Goal: Information Seeking & Learning: Compare options

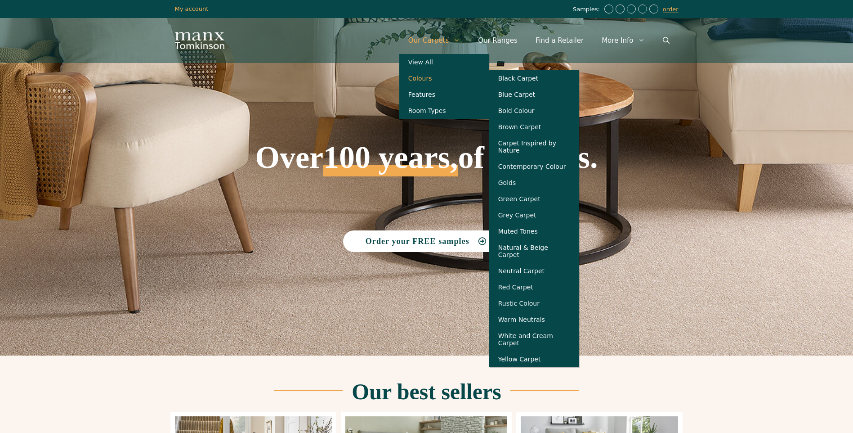
click at [441, 79] on link "Colours" at bounding box center [444, 78] width 90 height 16
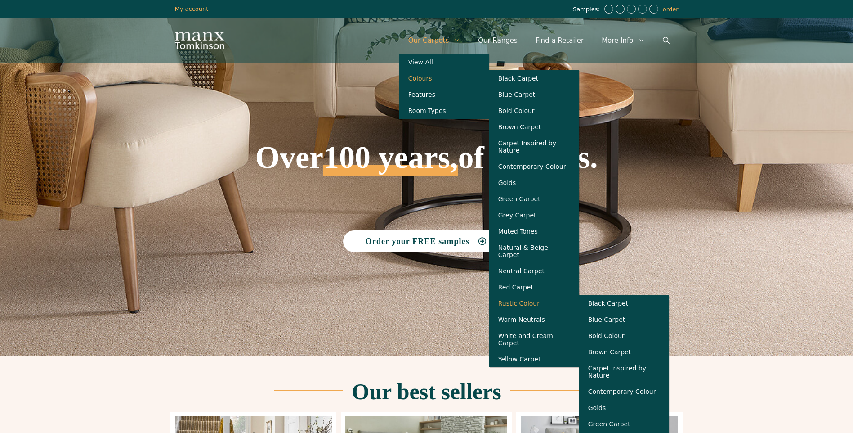
click at [533, 305] on link "Rustic Colour" at bounding box center [534, 303] width 90 height 16
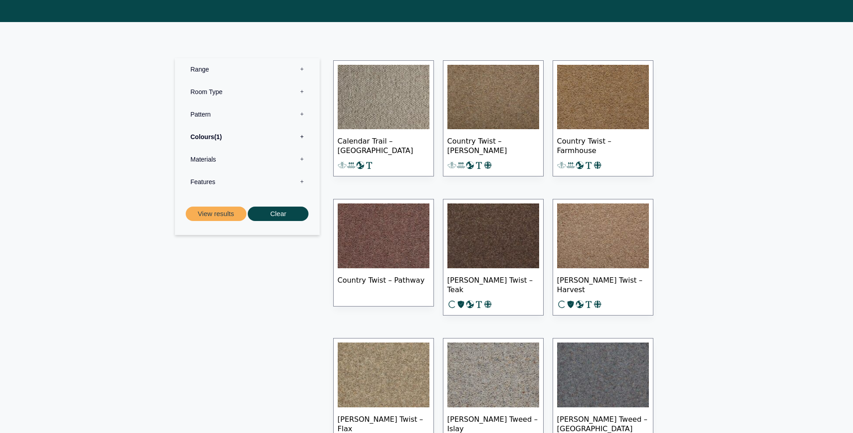
scroll to position [405, 0]
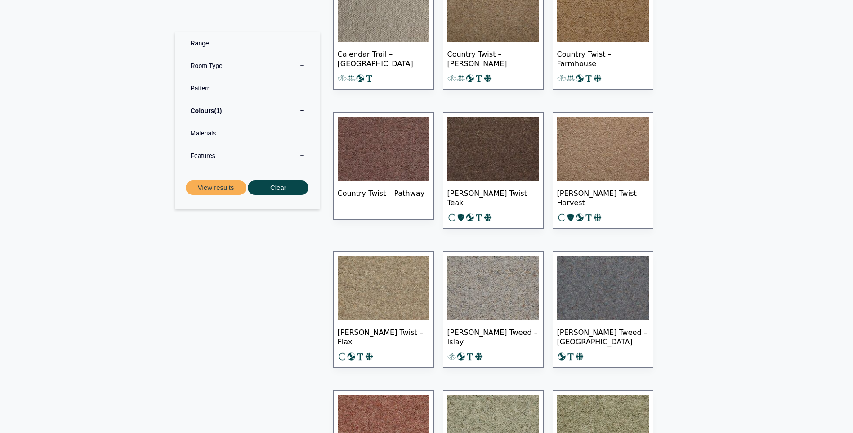
click at [616, 135] on img at bounding box center [603, 148] width 92 height 65
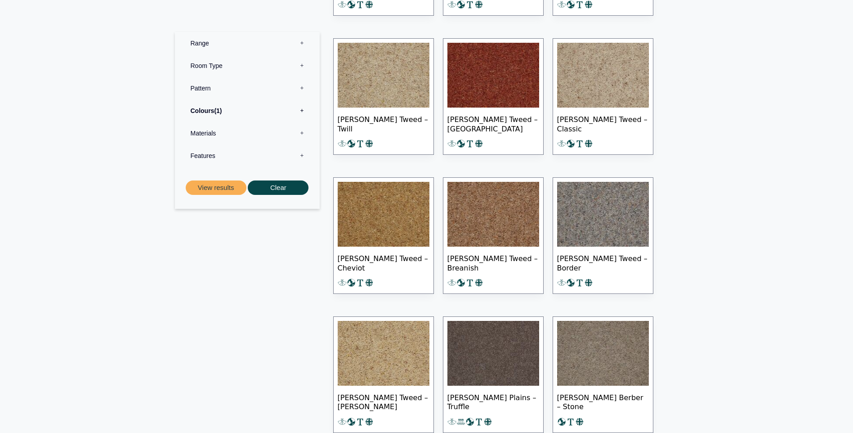
scroll to position [1034, 0]
click at [377, 62] on img at bounding box center [384, 74] width 92 height 65
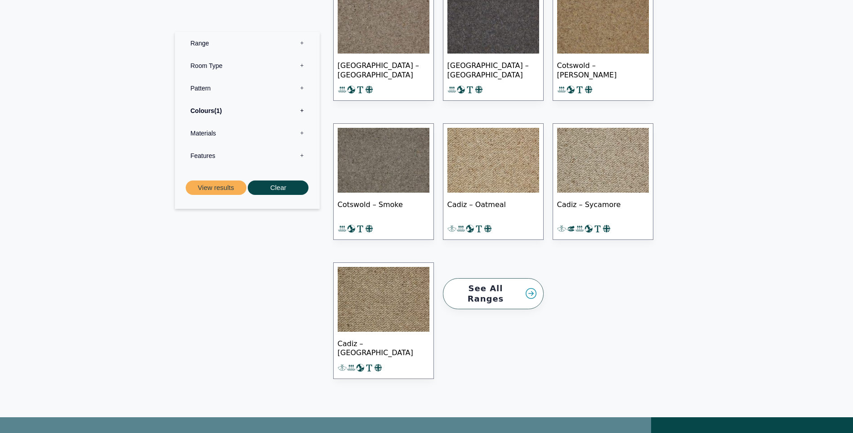
scroll to position [2338, 0]
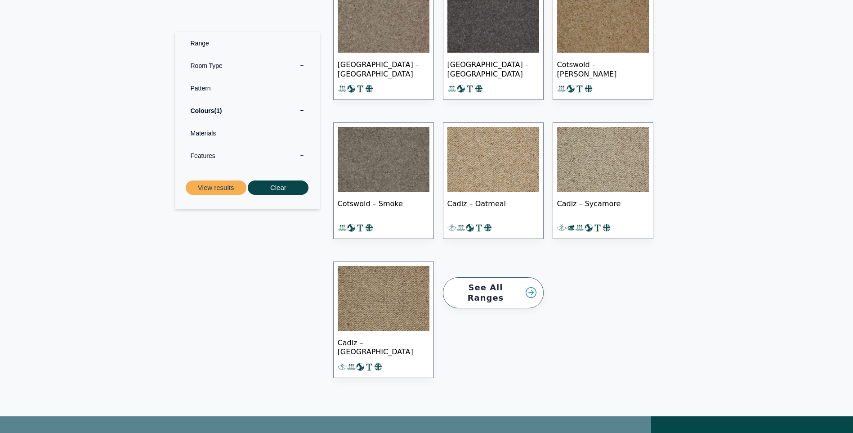
click at [491, 152] on img at bounding box center [493, 159] width 92 height 65
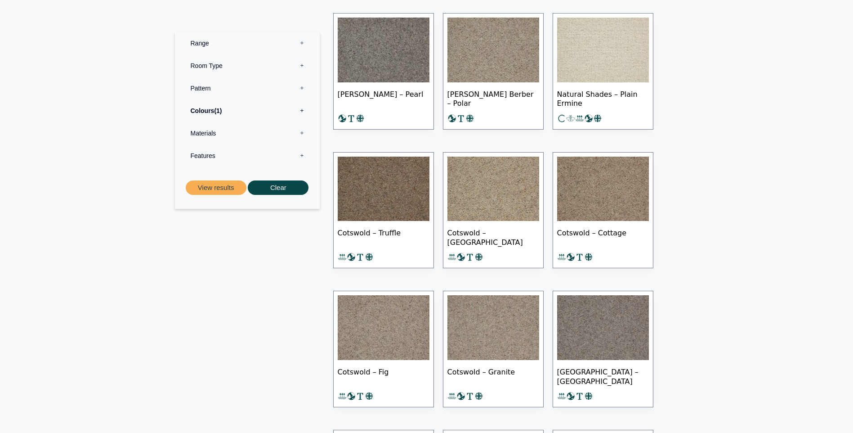
scroll to position [1888, 0]
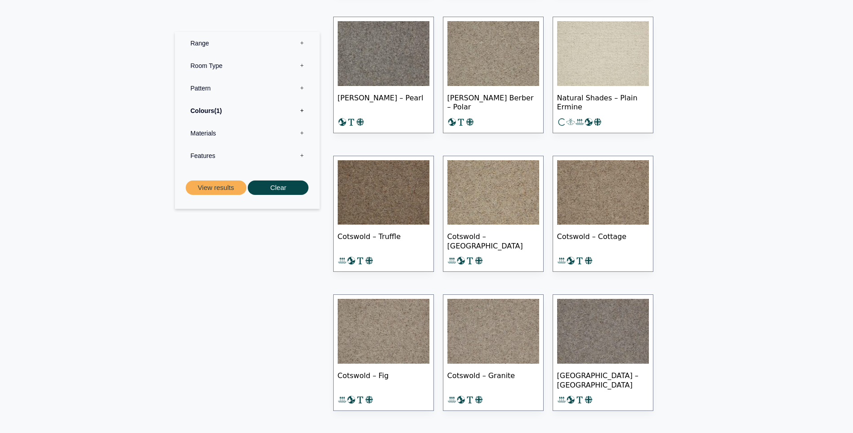
click at [486, 185] on img at bounding box center [493, 192] width 92 height 65
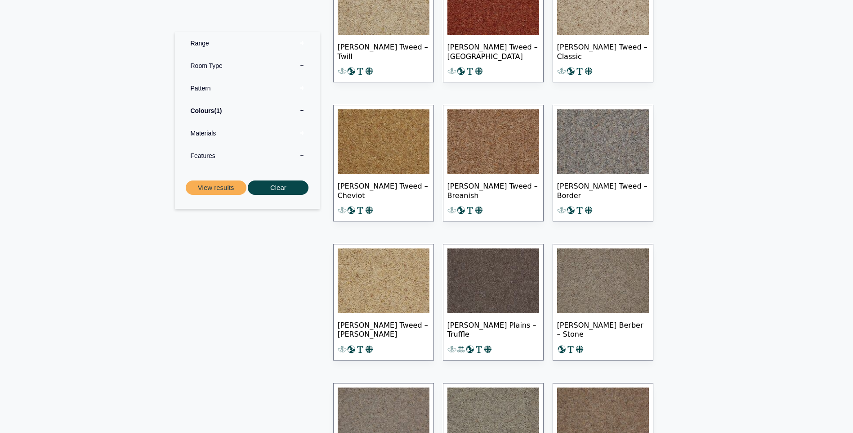
scroll to position [1079, 0]
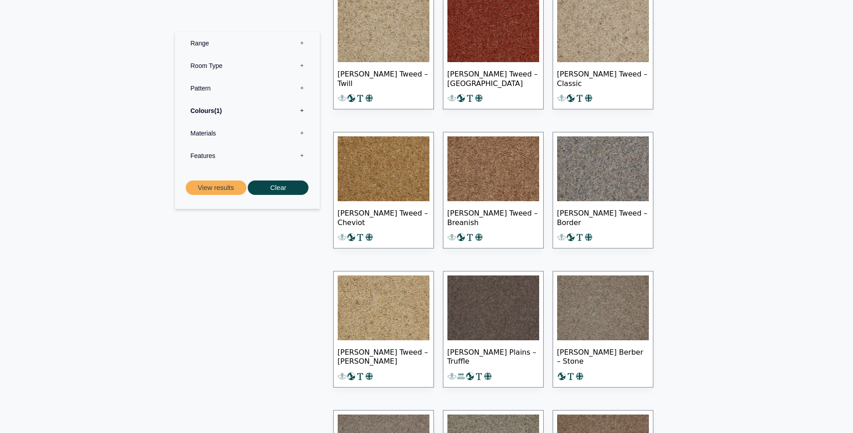
click at [501, 169] on img at bounding box center [493, 168] width 92 height 65
click at [370, 156] on img at bounding box center [384, 168] width 92 height 65
click at [388, 300] on img at bounding box center [384, 307] width 92 height 65
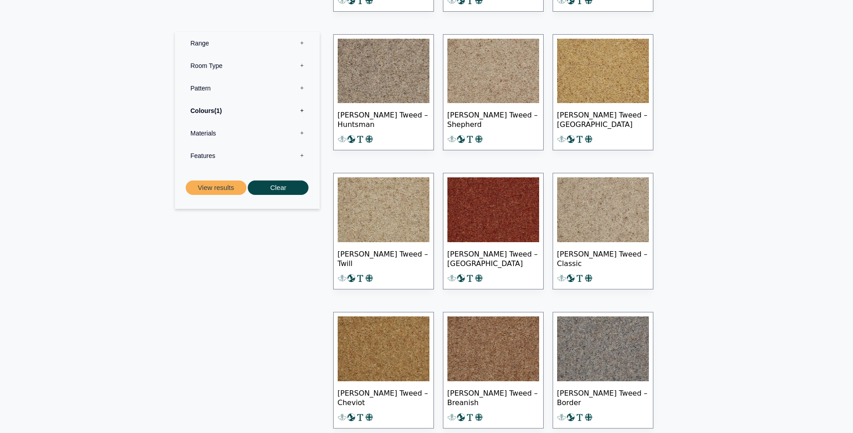
click at [595, 207] on img at bounding box center [603, 209] width 92 height 65
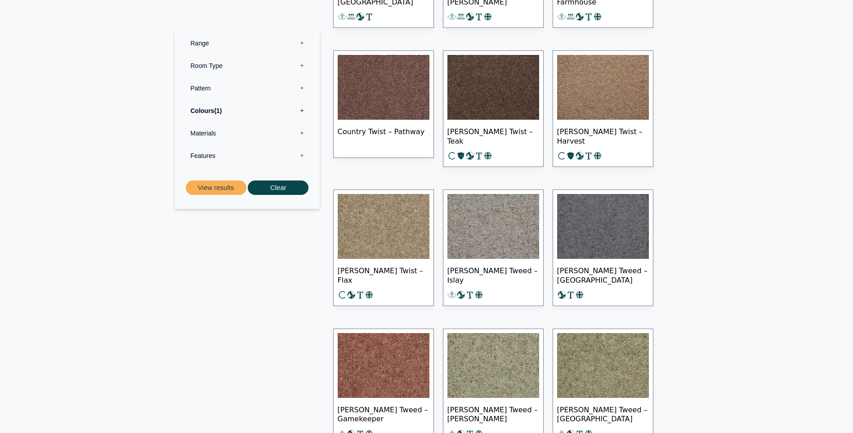
scroll to position [450, 0]
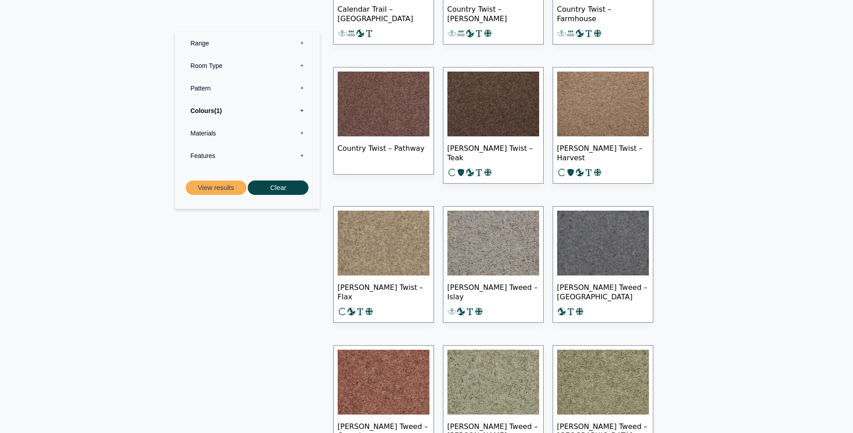
click at [580, 106] on img at bounding box center [603, 103] width 92 height 65
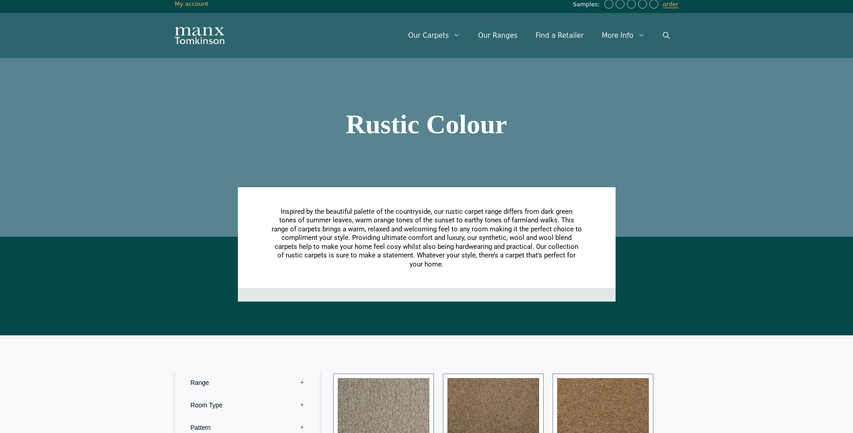
scroll to position [0, 0]
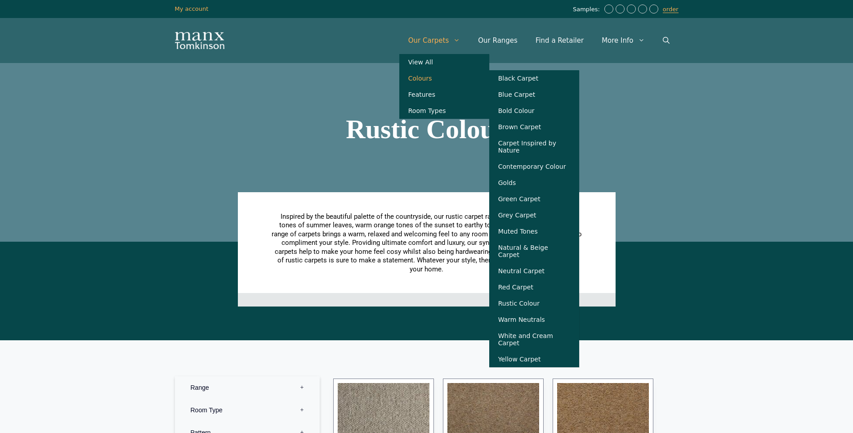
click at [441, 78] on link "Colours" at bounding box center [444, 78] width 90 height 16
click at [544, 254] on link "Natural & Beige Carpet" at bounding box center [534, 250] width 90 height 23
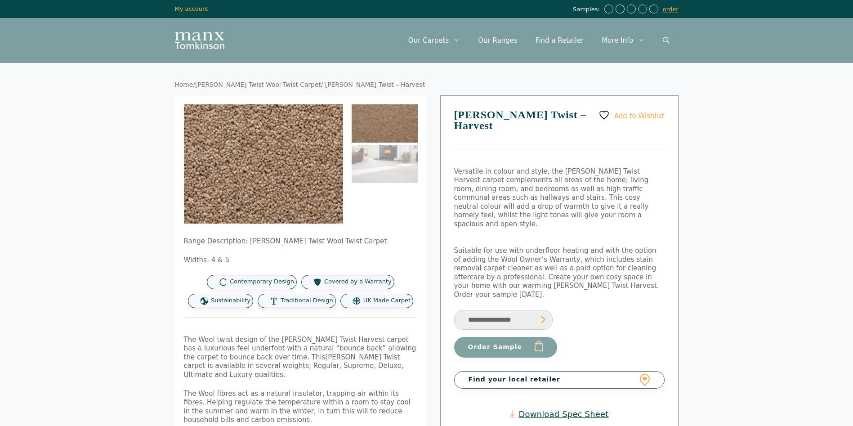
click at [308, 160] on img at bounding box center [208, 168] width 360 height 270
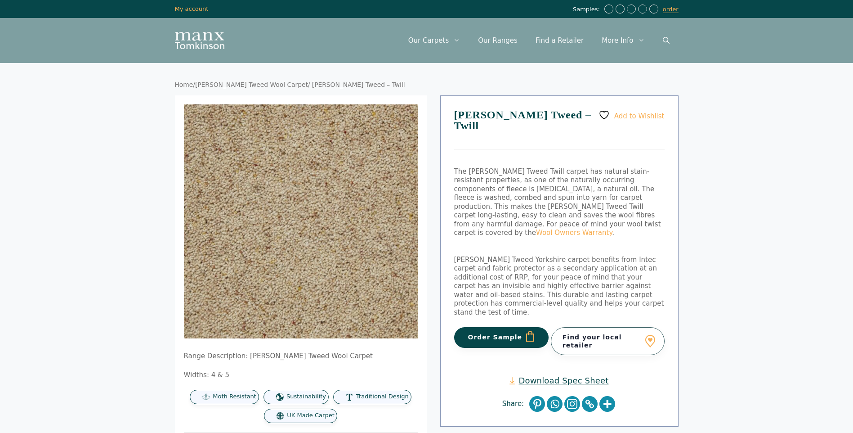
drag, startPoint x: 196, startPoint y: 11, endPoint x: 58, endPoint y: 120, distance: 176.0
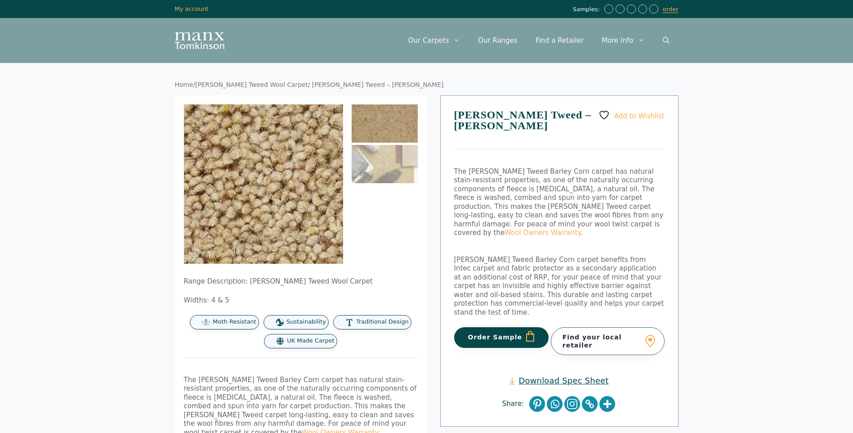
click at [290, 129] on img at bounding box center [144, 423] width 863 height 863
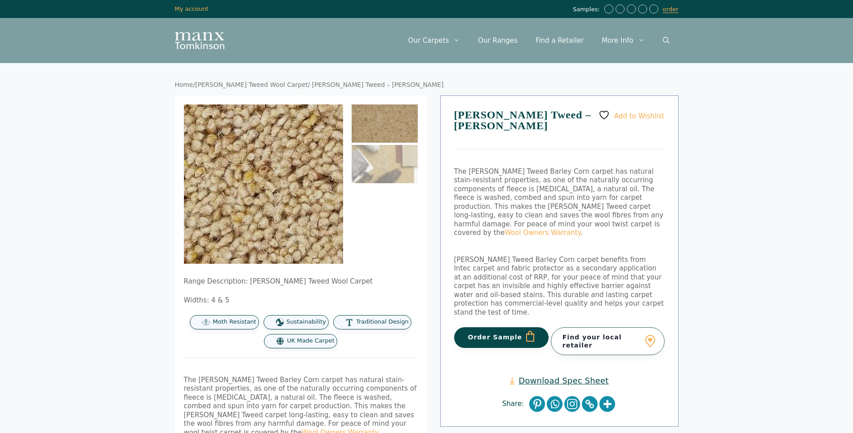
click at [277, 210] on img at bounding box center [202, 69] width 863 height 863
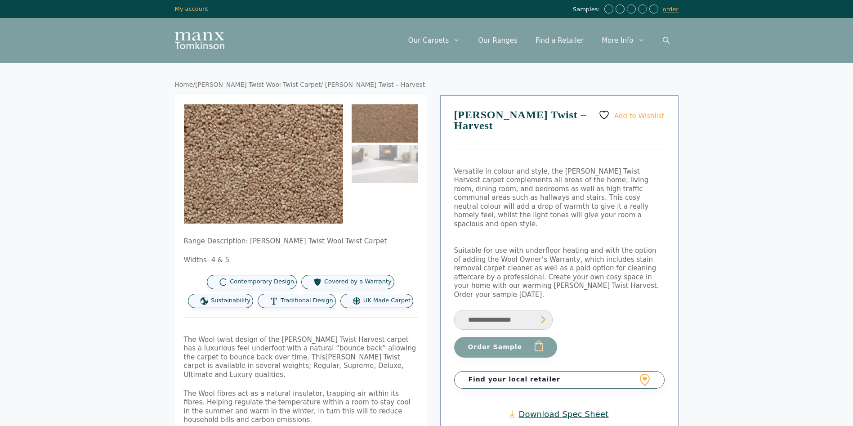
click at [213, 129] on img at bounding box center [327, 208] width 360 height 270
click at [294, 129] on img at bounding box center [227, 206] width 360 height 270
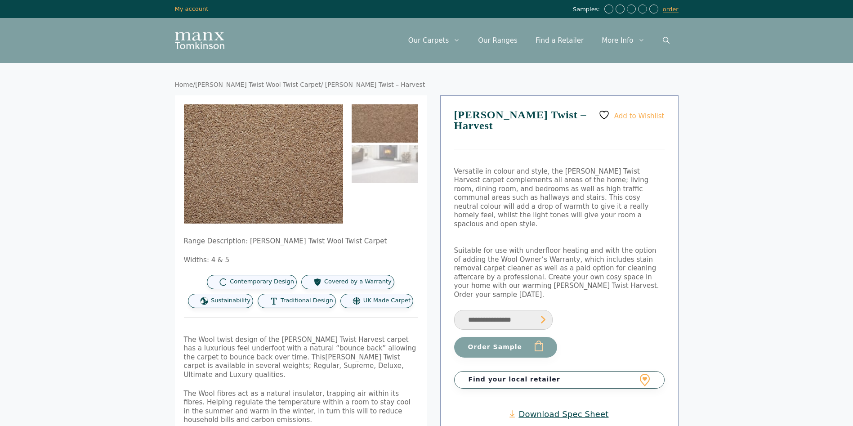
click at [394, 120] on img at bounding box center [385, 123] width 66 height 38
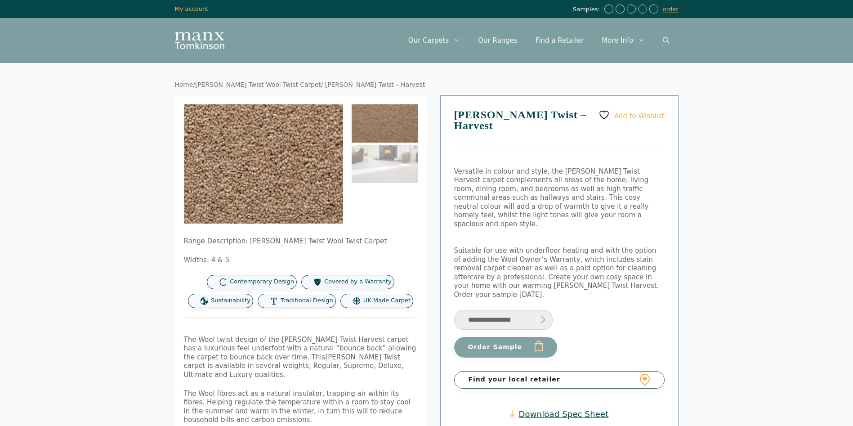
click at [331, 110] on img at bounding box center [178, 232] width 360 height 270
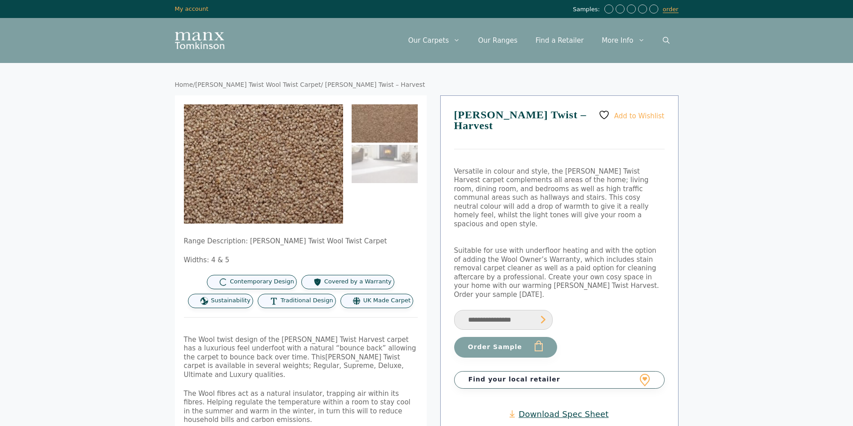
click at [321, 214] on img at bounding box center [189, 100] width 360 height 270
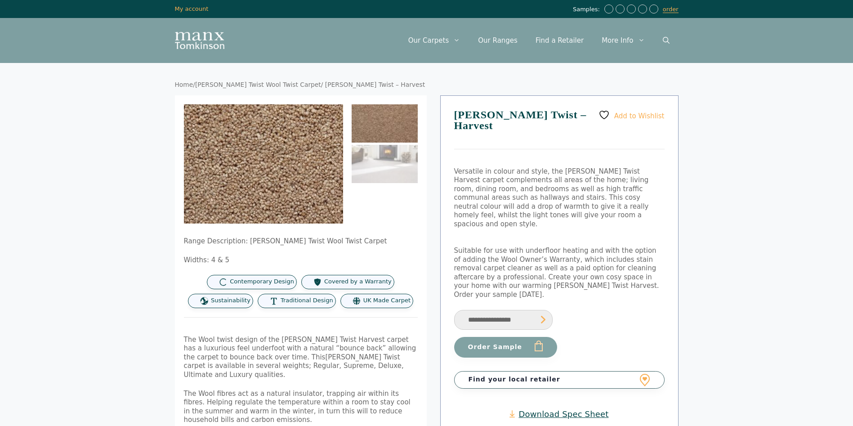
click at [229, 129] on img at bounding box center [306, 208] width 360 height 270
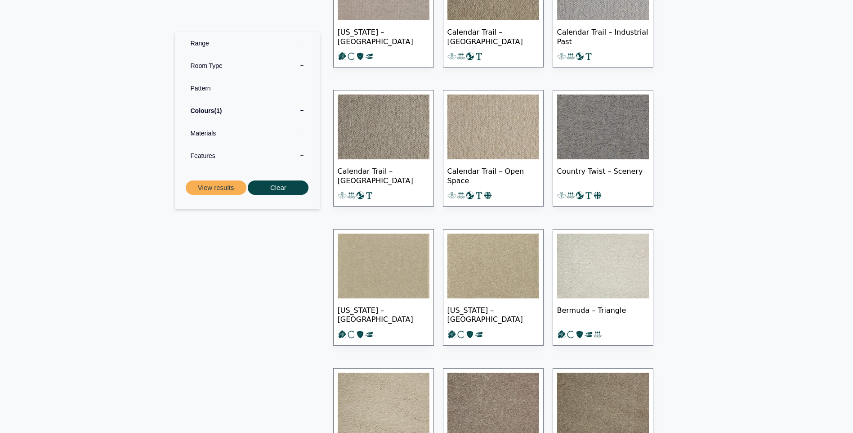
scroll to position [584, 0]
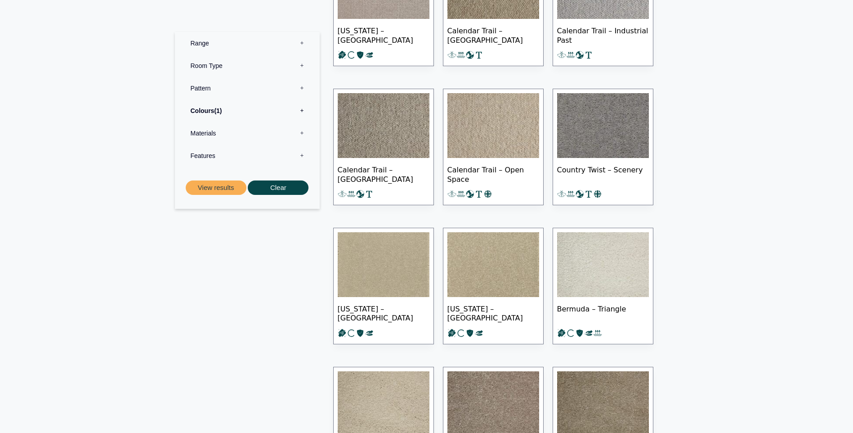
click at [493, 117] on img at bounding box center [493, 125] width 92 height 65
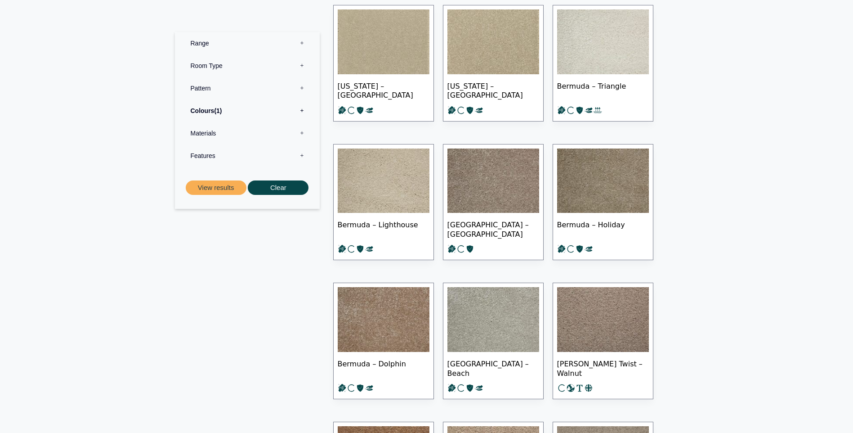
scroll to position [809, 0]
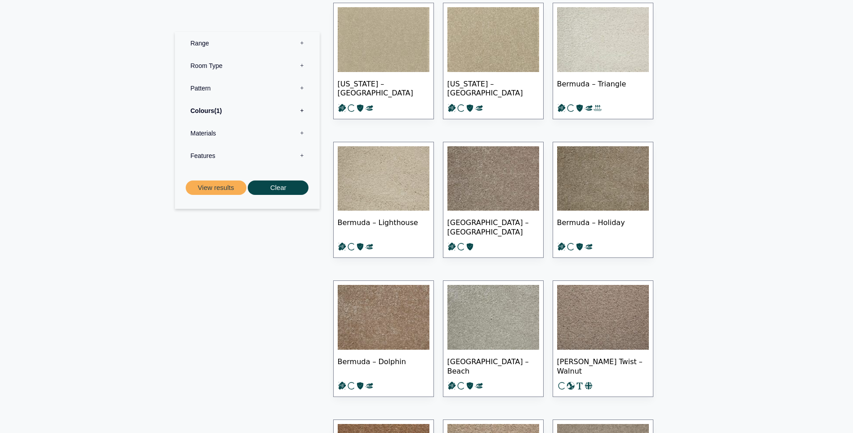
click at [384, 169] on img at bounding box center [384, 178] width 92 height 65
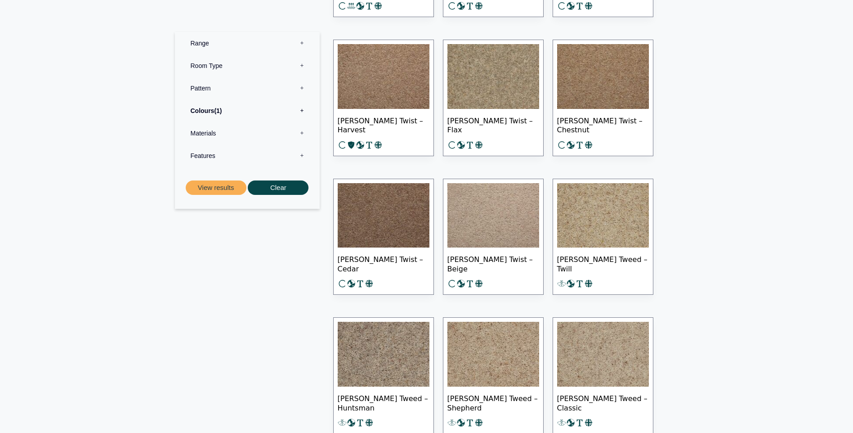
scroll to position [1349, 0]
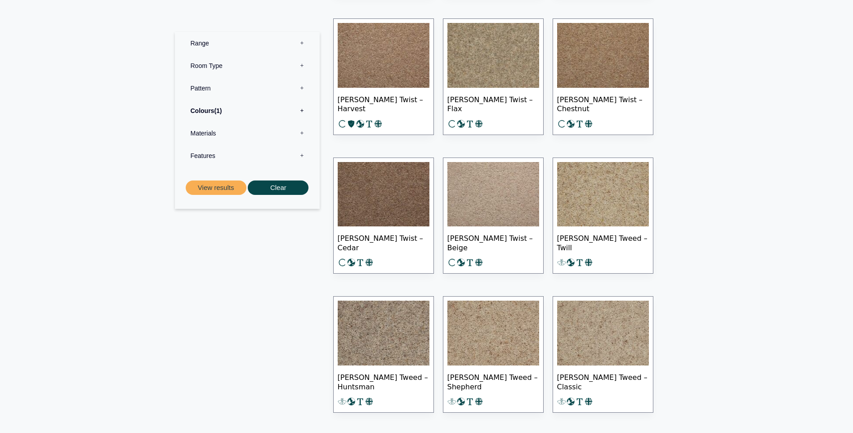
click at [602, 175] on img at bounding box center [603, 194] width 92 height 65
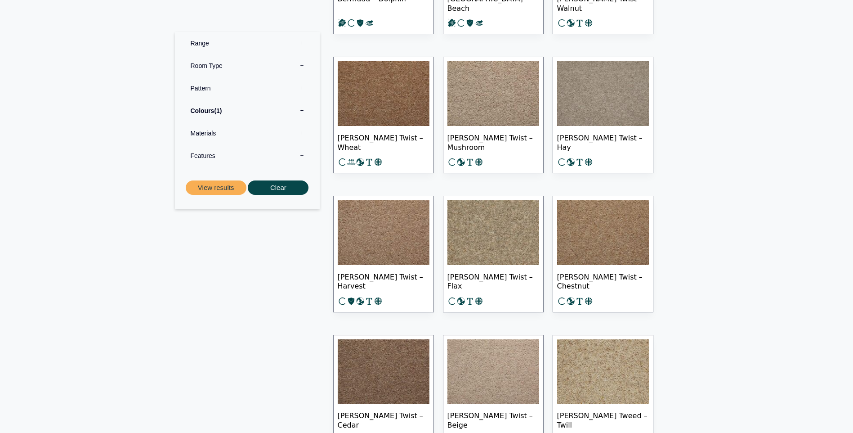
scroll to position [1169, 0]
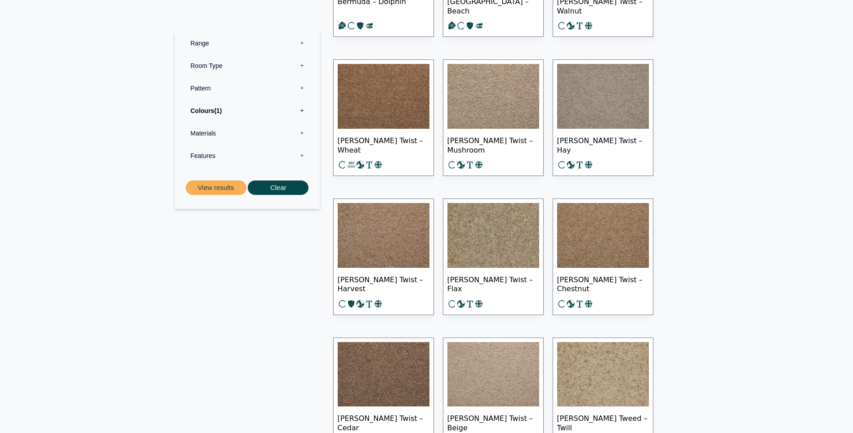
click at [487, 221] on img at bounding box center [493, 235] width 92 height 65
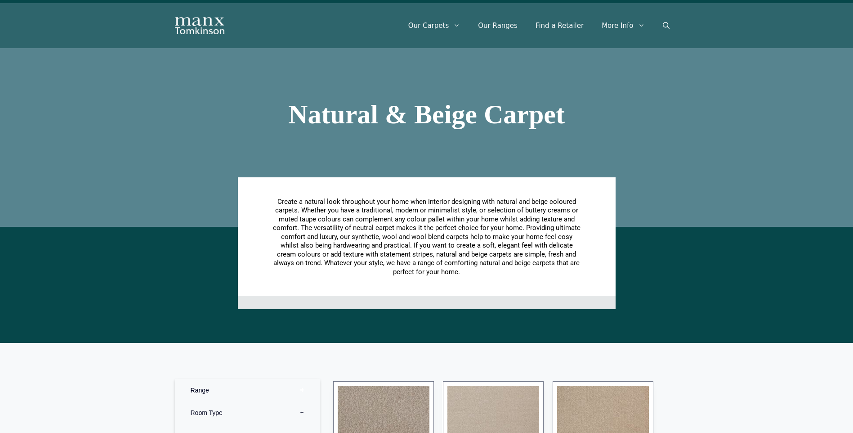
scroll to position [0, 0]
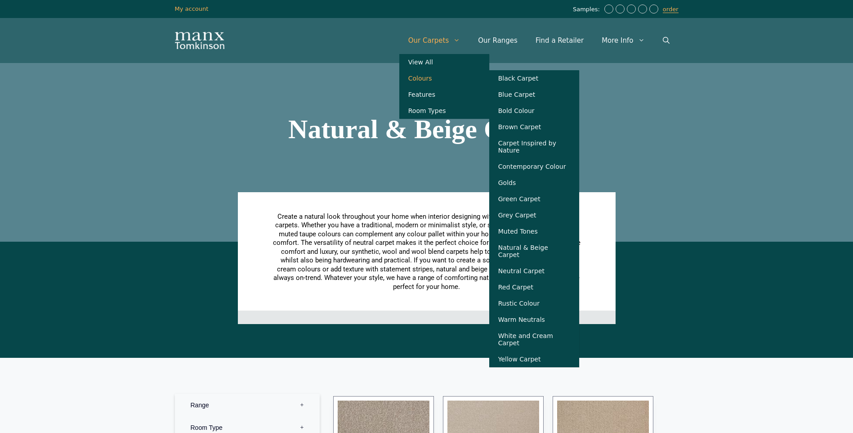
click at [439, 79] on link "Colours" at bounding box center [444, 78] width 90 height 16
click at [542, 271] on link "Neutral Carpet" at bounding box center [534, 271] width 90 height 16
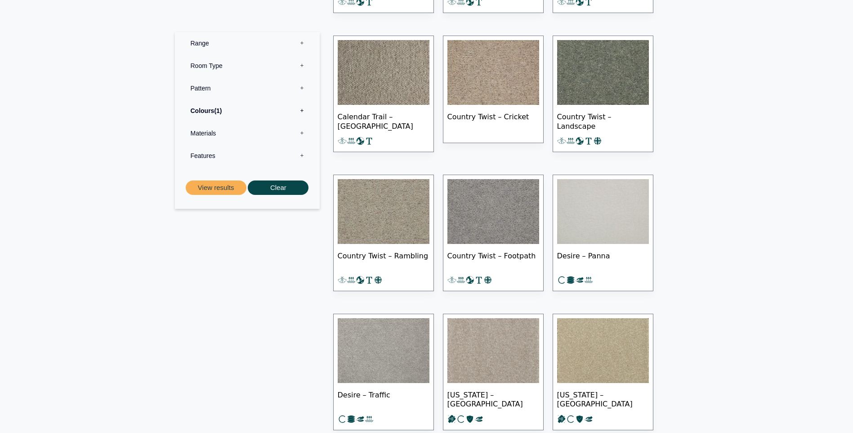
scroll to position [540, 0]
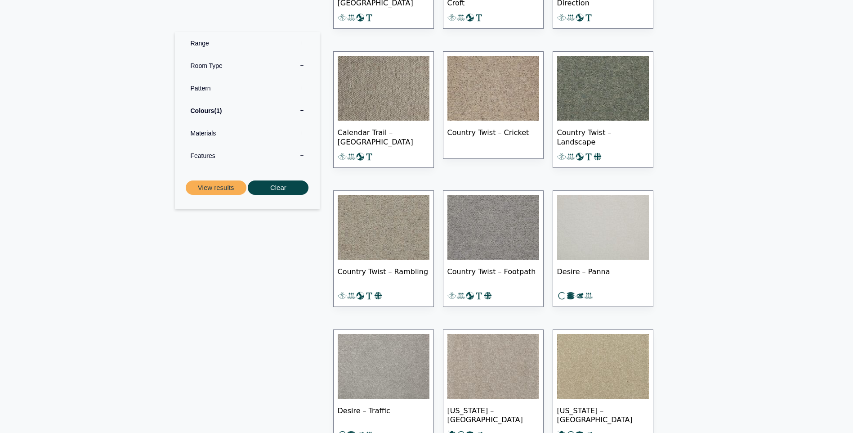
click at [477, 87] on img at bounding box center [493, 88] width 92 height 65
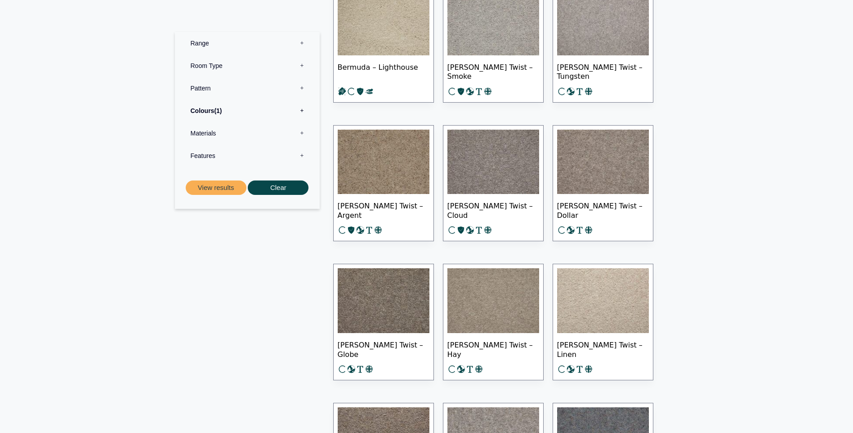
scroll to position [1439, 0]
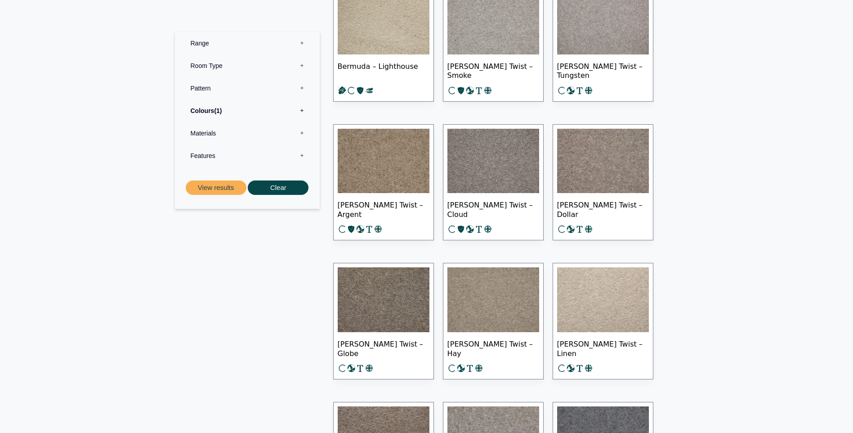
click at [406, 146] on img at bounding box center [384, 161] width 92 height 65
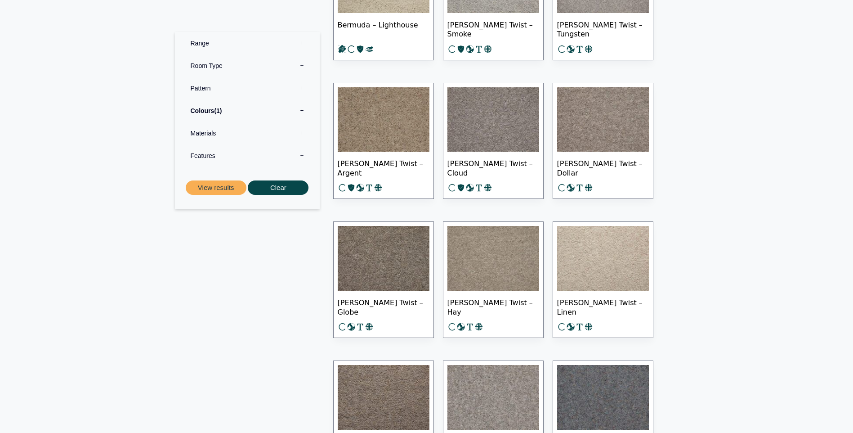
scroll to position [1664, 0]
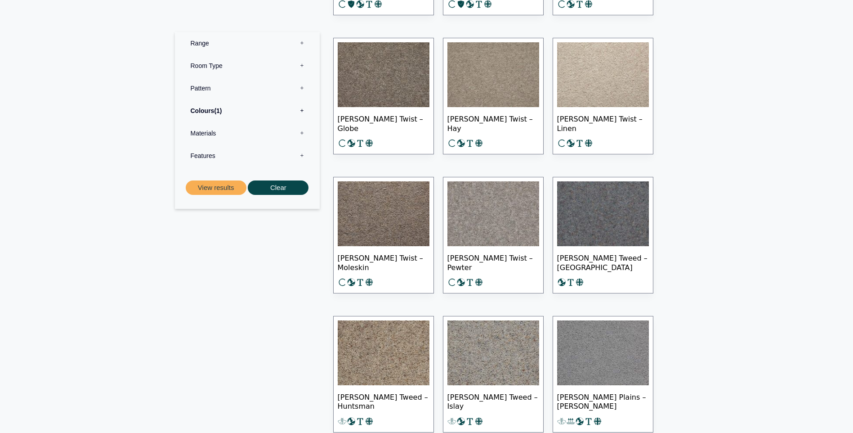
click at [594, 70] on img at bounding box center [603, 74] width 92 height 65
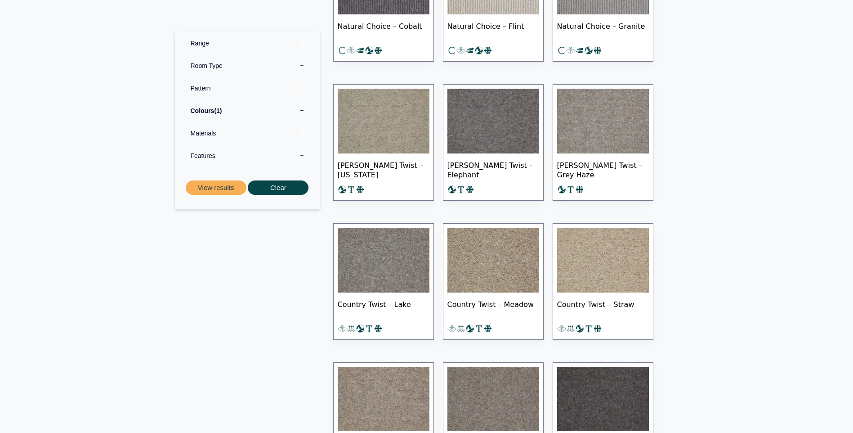
scroll to position [4811, 0]
click at [611, 250] on img at bounding box center [603, 259] width 92 height 65
click at [474, 247] on img at bounding box center [493, 259] width 92 height 65
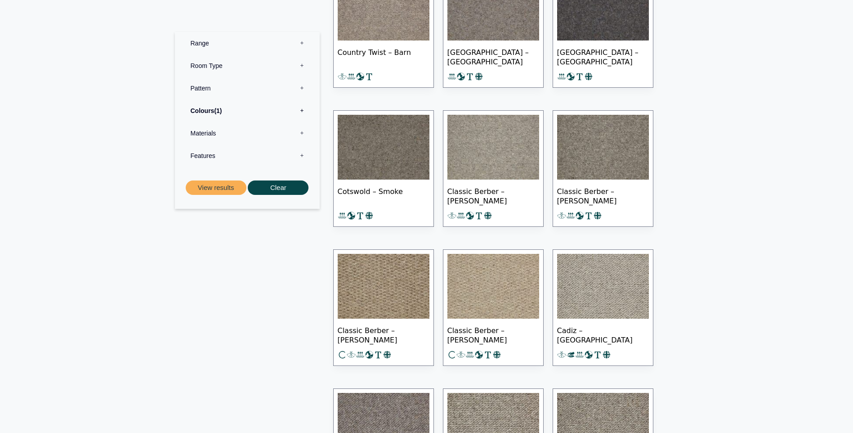
scroll to position [5350, 0]
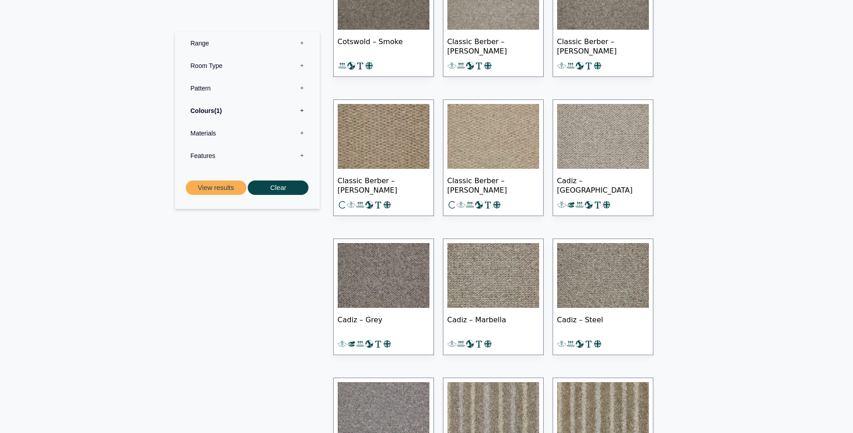
click at [491, 120] on img at bounding box center [493, 136] width 92 height 65
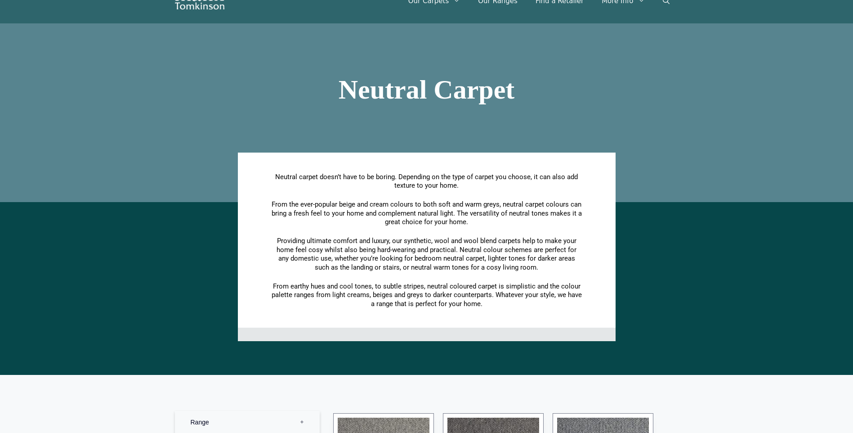
scroll to position [0, 0]
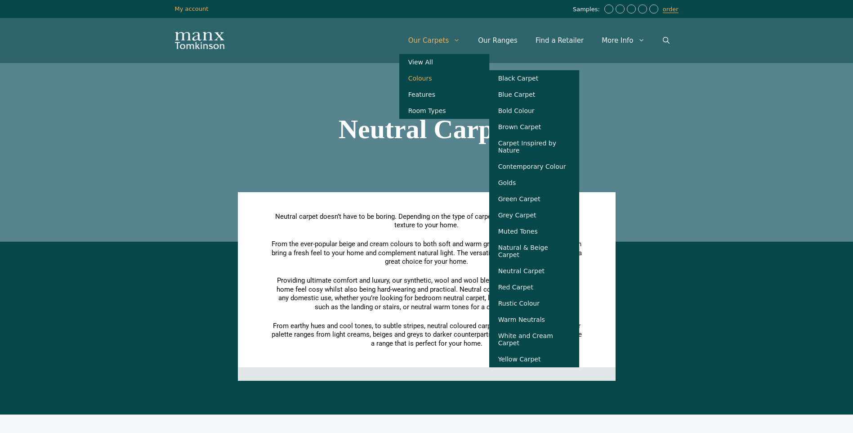
click at [441, 76] on link "Colours" at bounding box center [444, 78] width 90 height 16
click at [532, 235] on link "Muted Tones" at bounding box center [534, 231] width 90 height 16
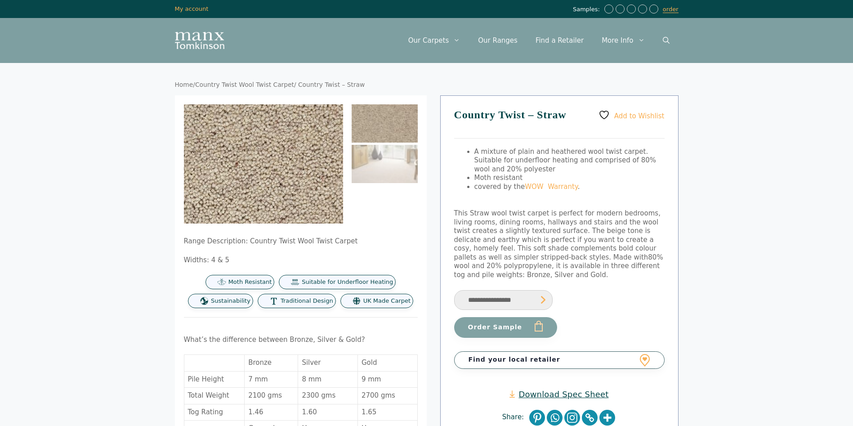
click at [317, 111] on img at bounding box center [196, 231] width 360 height 270
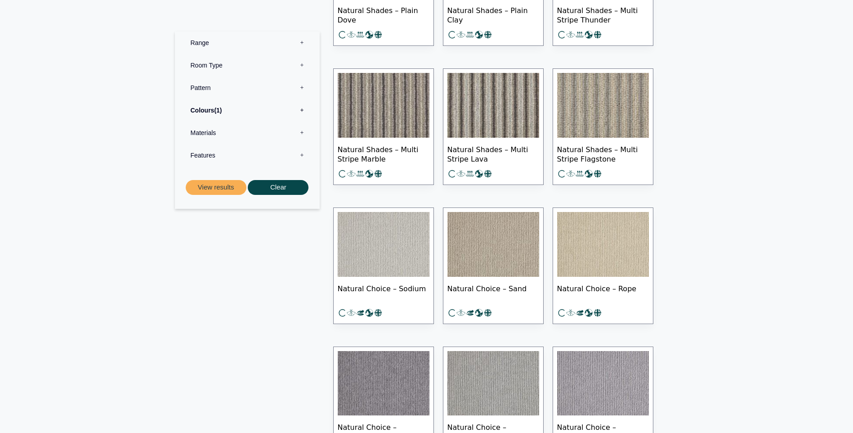
scroll to position [899, 0]
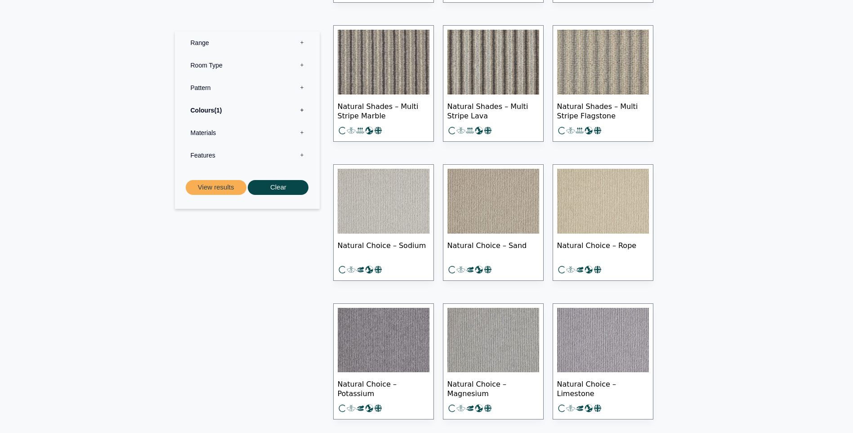
click at [596, 195] on img at bounding box center [603, 201] width 92 height 65
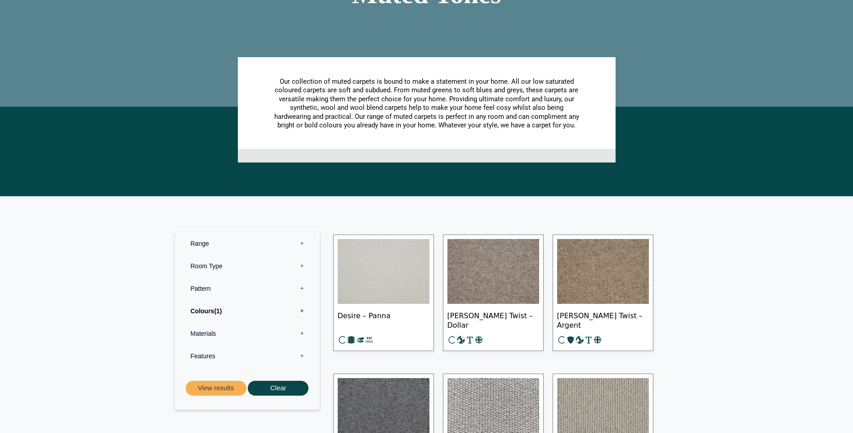
scroll to position [0, 0]
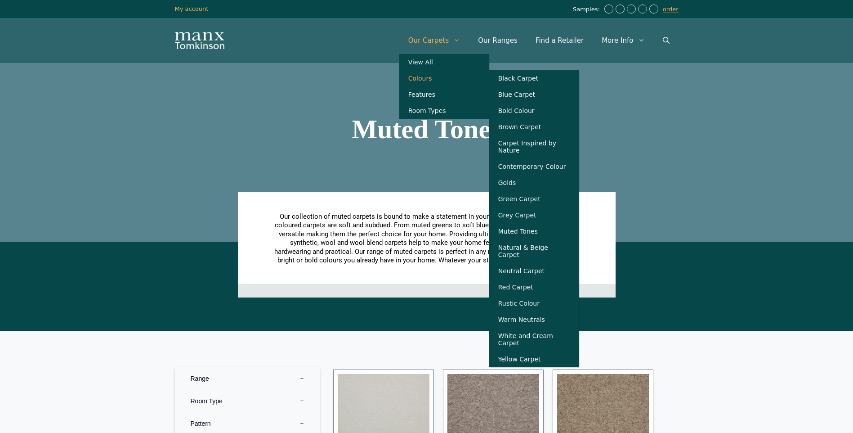
click at [439, 78] on link "Colours" at bounding box center [444, 78] width 90 height 16
click at [559, 164] on link "Contemporary Colour" at bounding box center [534, 166] width 90 height 16
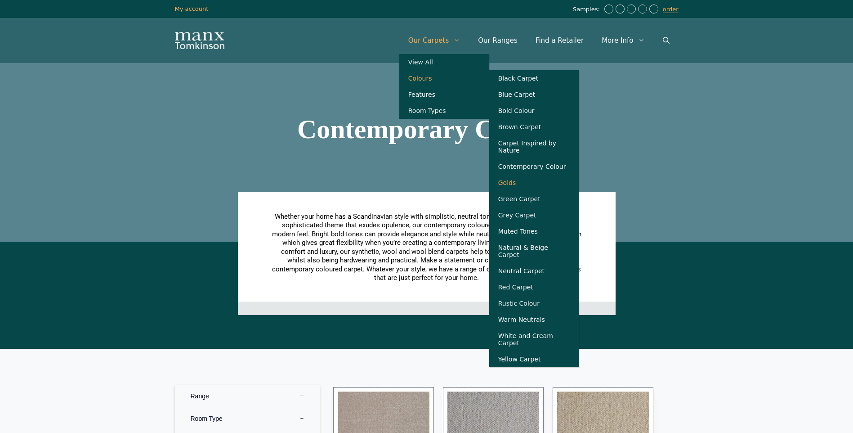
click at [528, 183] on link "Golds" at bounding box center [534, 182] width 90 height 16
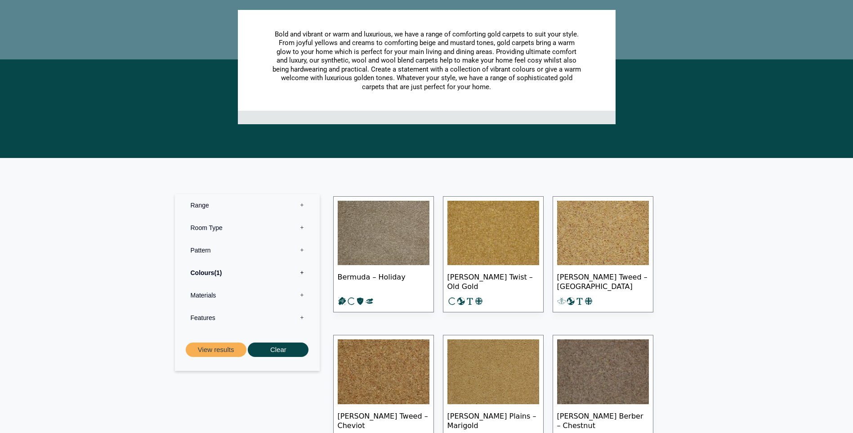
scroll to position [270, 0]
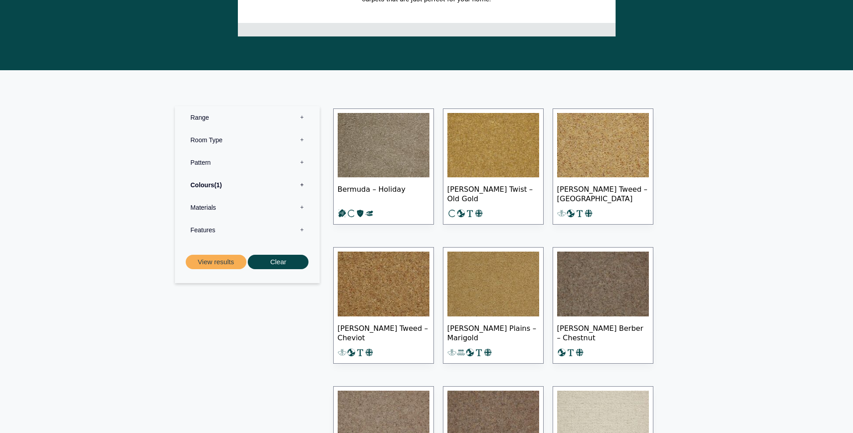
click at [606, 152] on img at bounding box center [603, 145] width 92 height 65
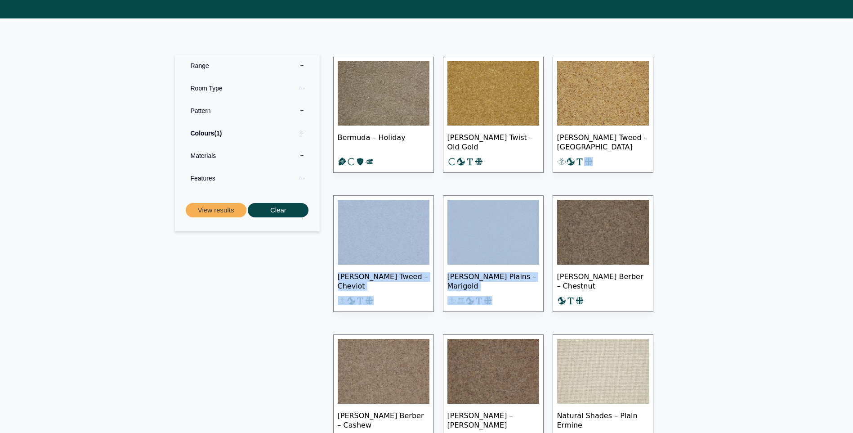
scroll to position [540, 0]
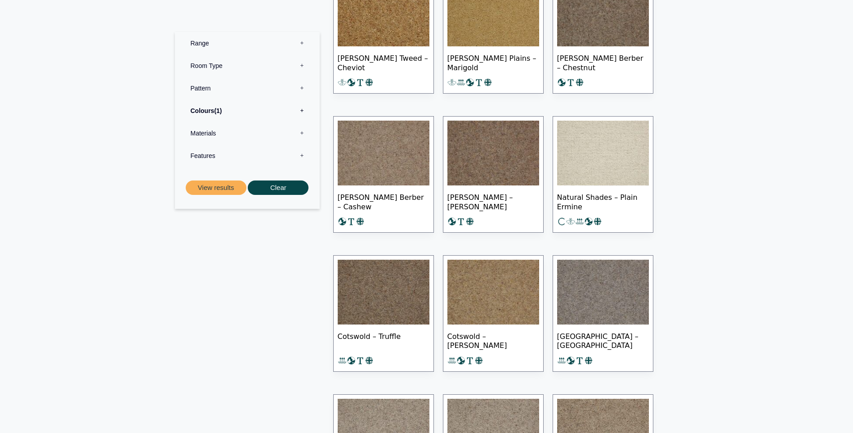
click at [791, 219] on section "Range 0 Bermuda Polypropylene Carpet Cadiz Wool Loop Carpet Calendar Trail Wool…" at bounding box center [426, 313] width 853 height 1026
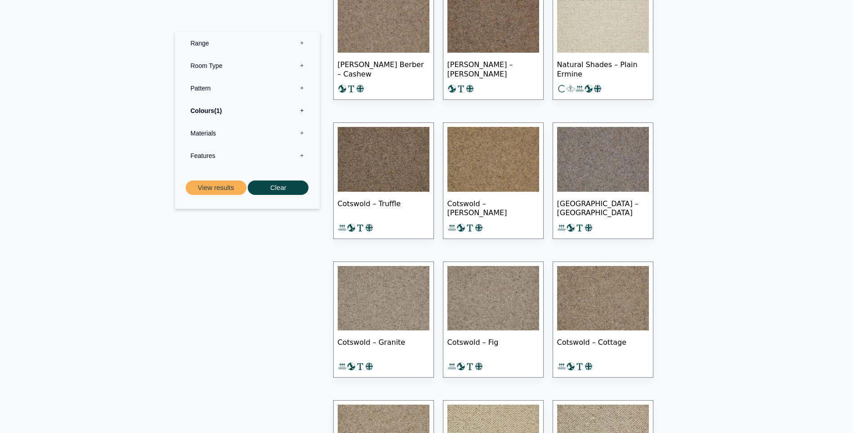
scroll to position [674, 0]
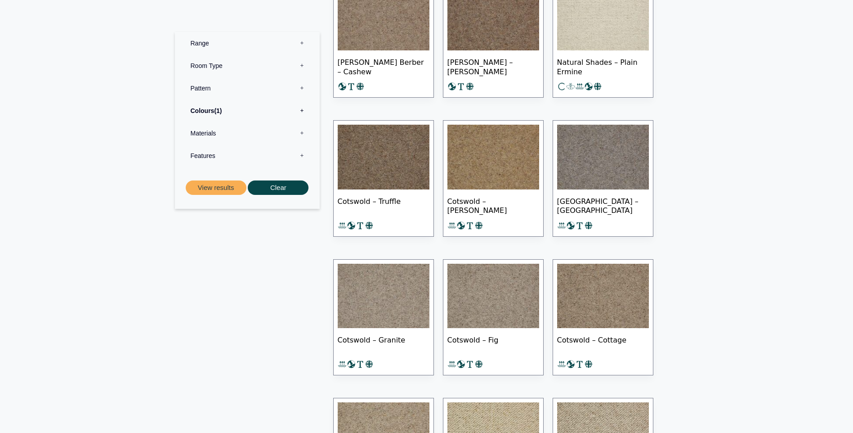
click at [496, 142] on img at bounding box center [493, 157] width 92 height 65
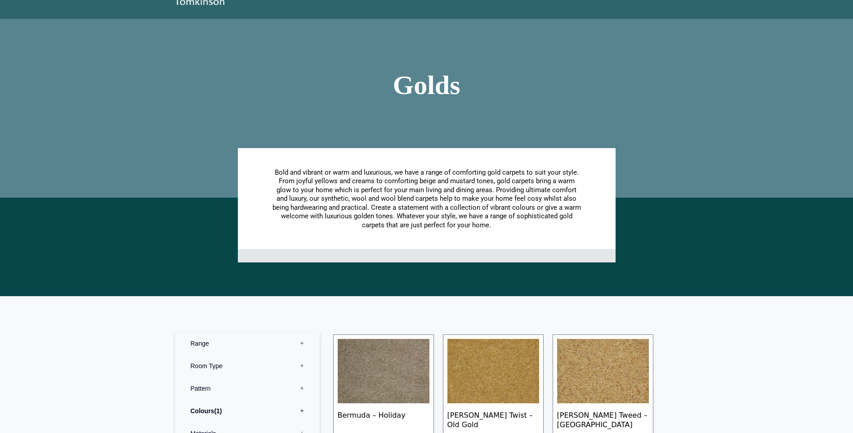
scroll to position [0, 0]
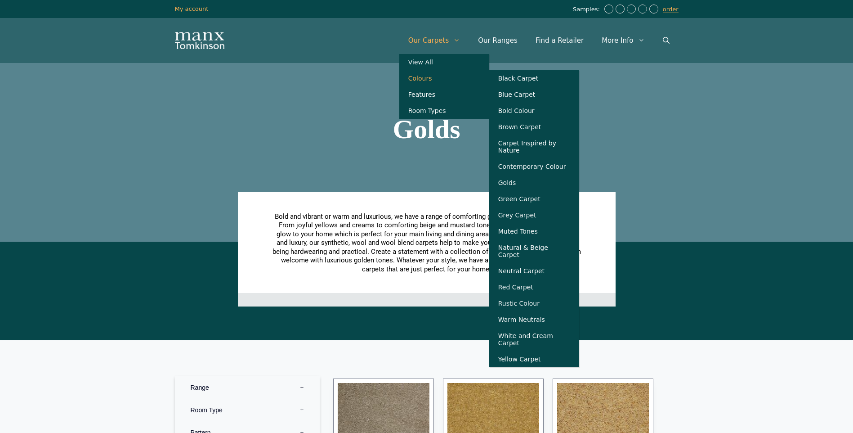
click at [441, 79] on link "Colours" at bounding box center [444, 78] width 90 height 16
click at [549, 324] on link "Warm Neutrals" at bounding box center [534, 319] width 90 height 16
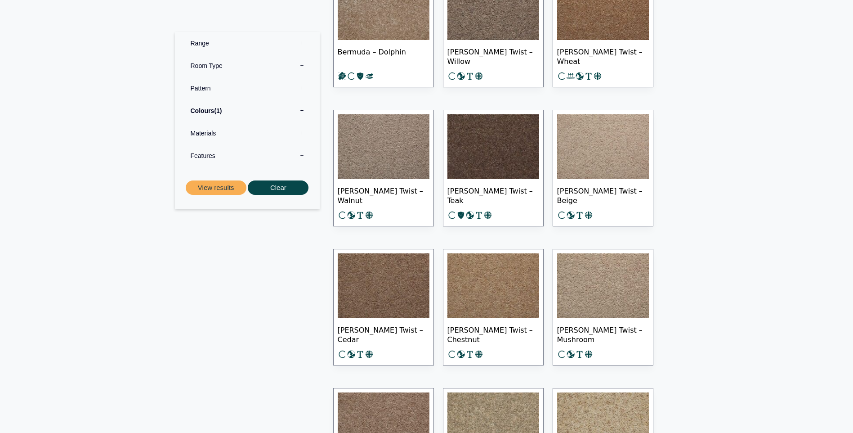
scroll to position [989, 0]
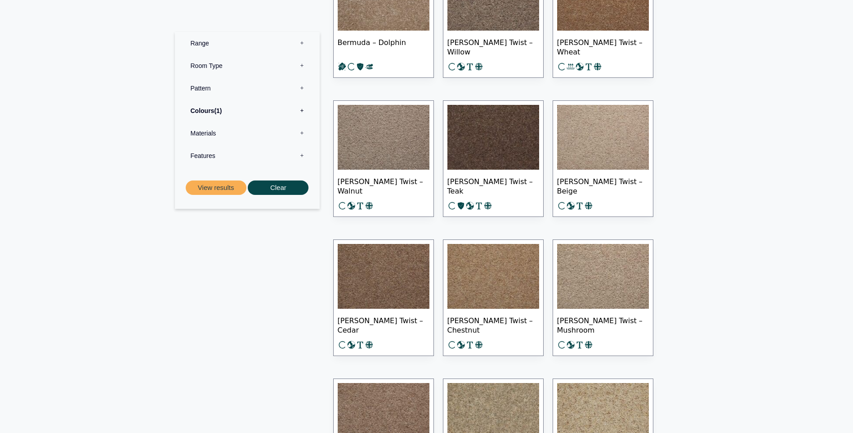
click at [582, 264] on img at bounding box center [603, 276] width 92 height 65
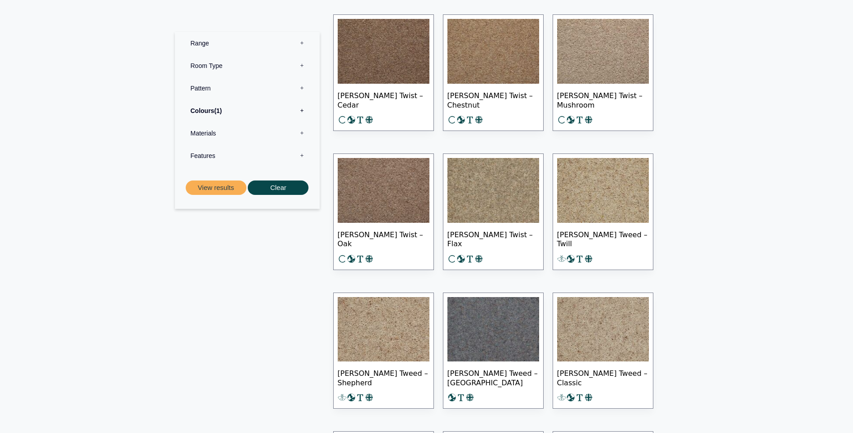
scroll to position [1259, 0]
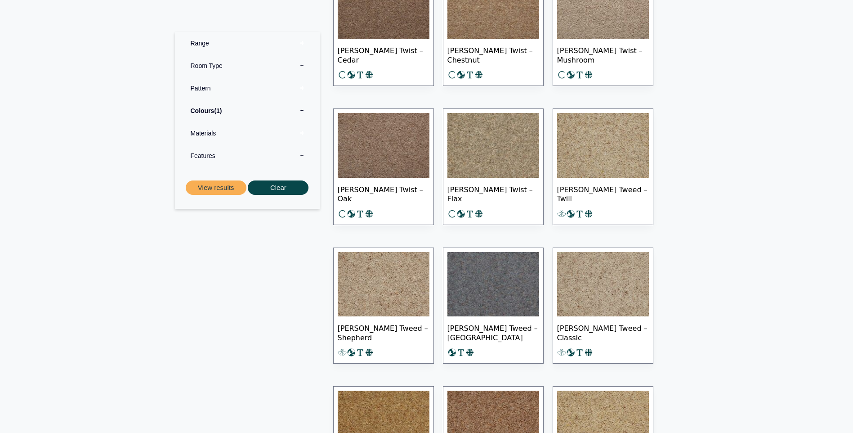
click at [380, 272] on img at bounding box center [384, 284] width 92 height 65
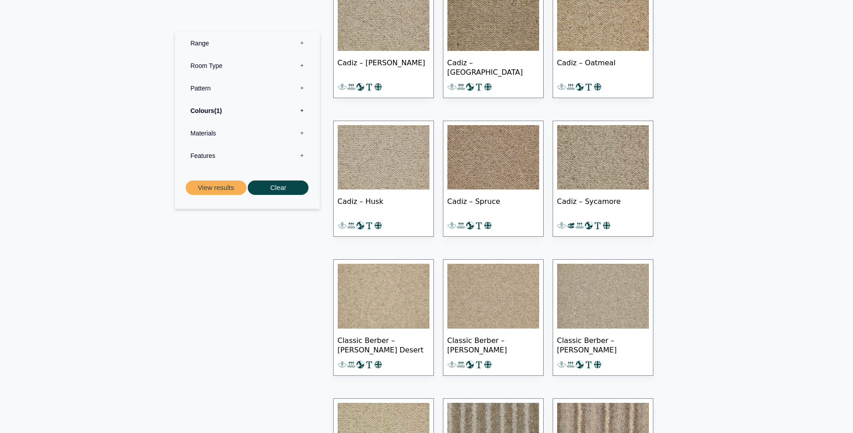
scroll to position [4451, 0]
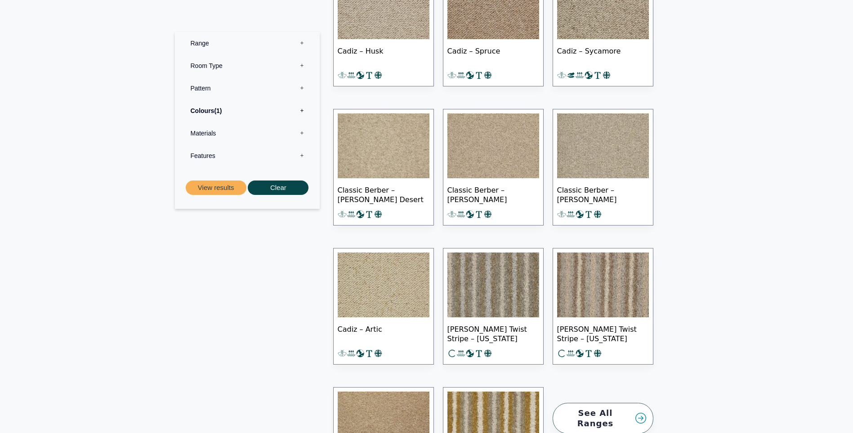
click at [380, 145] on img at bounding box center [384, 145] width 92 height 65
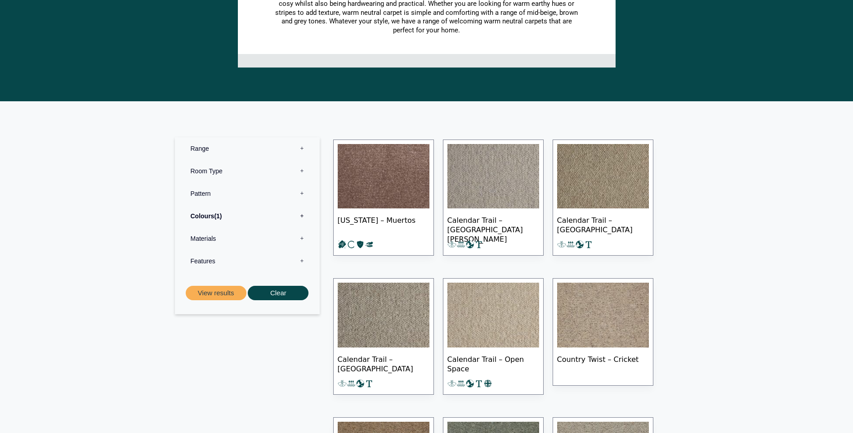
scroll to position [0, 0]
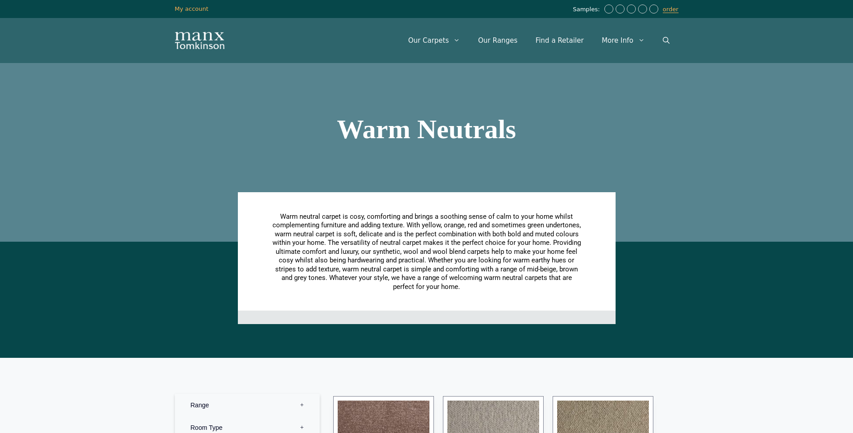
click at [705, 131] on section "Warm Neutrals" at bounding box center [426, 129] width 853 height 225
